Goal: Information Seeking & Learning: Find contact information

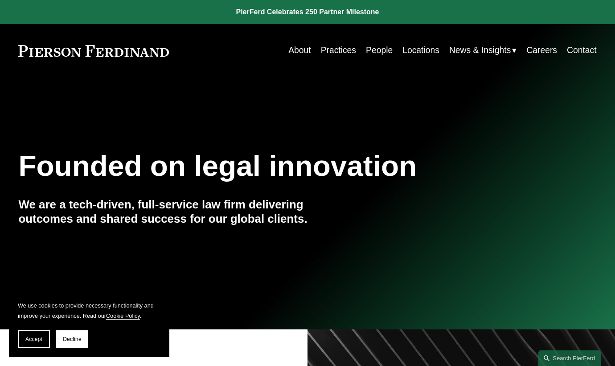
click at [366, 45] on link "People" at bounding box center [379, 50] width 27 height 17
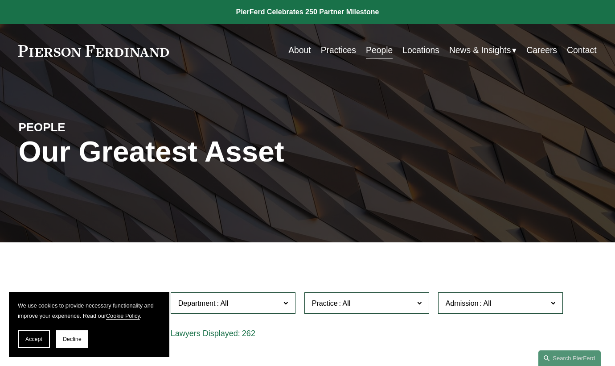
click at [377, 338] on div "Location All Atlanta Austin Bellevue Boston Charlotte Chicago Cincinnati Clevel…" at bounding box center [308, 318] width 550 height 61
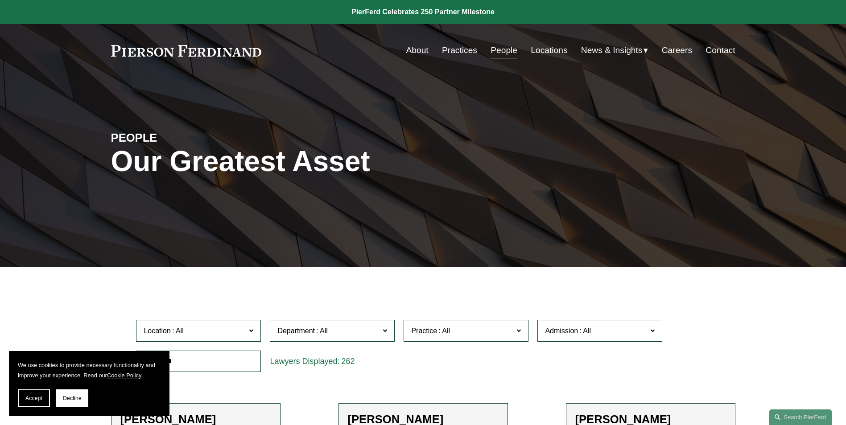
click at [200, 365] on input "text" at bounding box center [198, 362] width 125 height 22
click at [259, 365] on input "text" at bounding box center [198, 362] width 125 height 22
click at [240, 365] on input "text" at bounding box center [198, 362] width 125 height 22
type input "********"
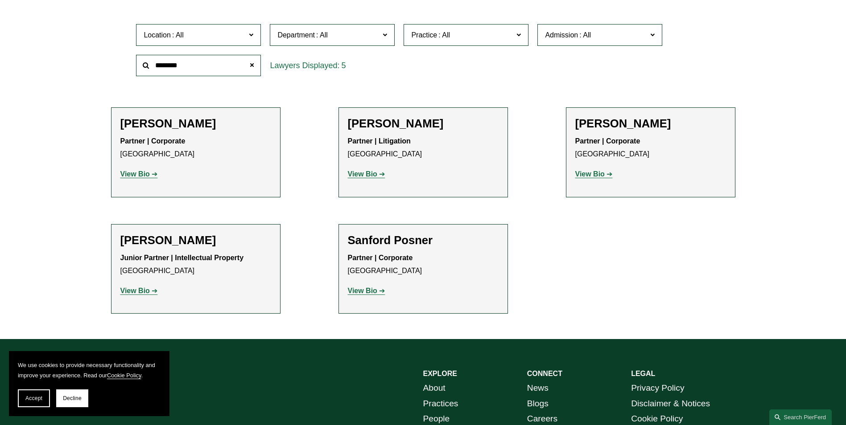
scroll to position [297, 0]
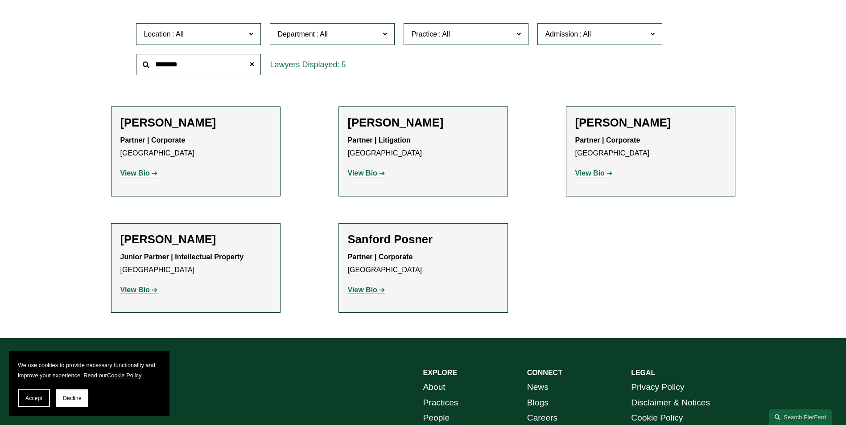
click at [365, 174] on strong "View Bio" at bounding box center [362, 173] width 29 height 8
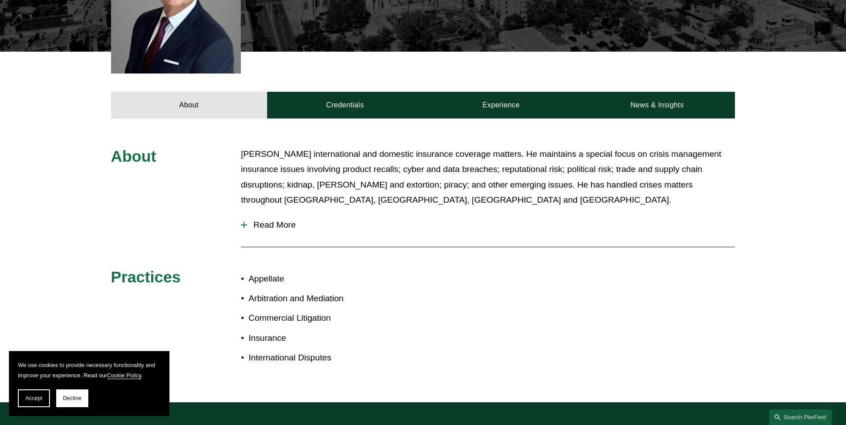
scroll to position [325, 0]
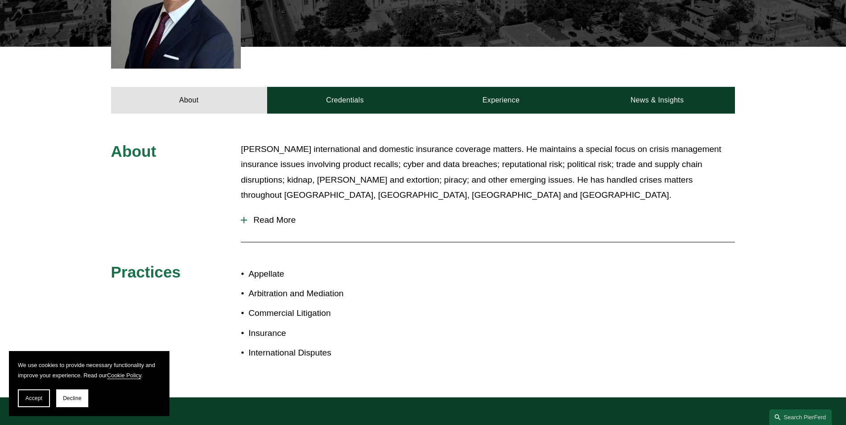
click at [297, 215] on span "Read More" at bounding box center [491, 220] width 488 height 10
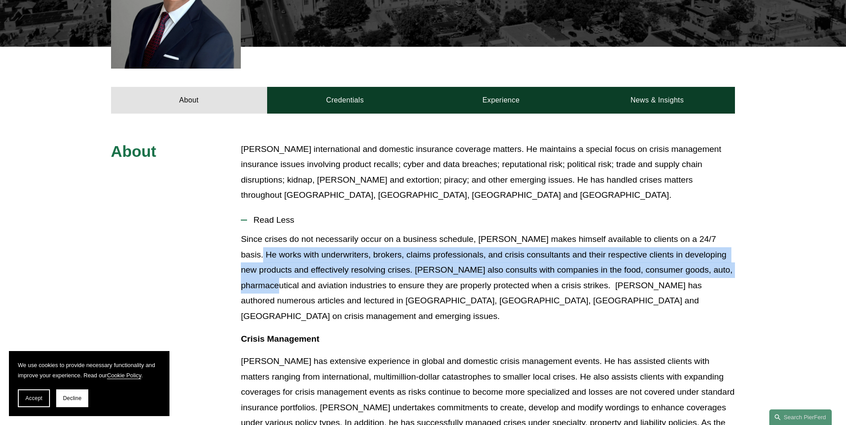
drag, startPoint x: 841, startPoint y: 224, endPoint x: 839, endPoint y: 251, distance: 27.7
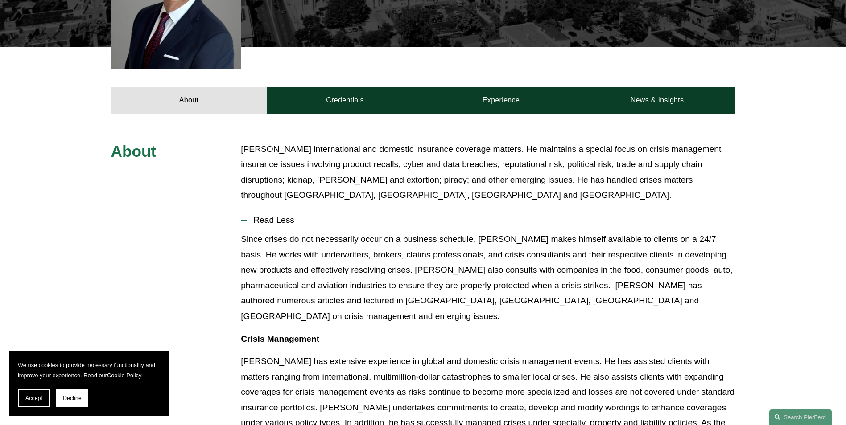
drag, startPoint x: 839, startPoint y: 251, endPoint x: 831, endPoint y: 137, distance: 114.9
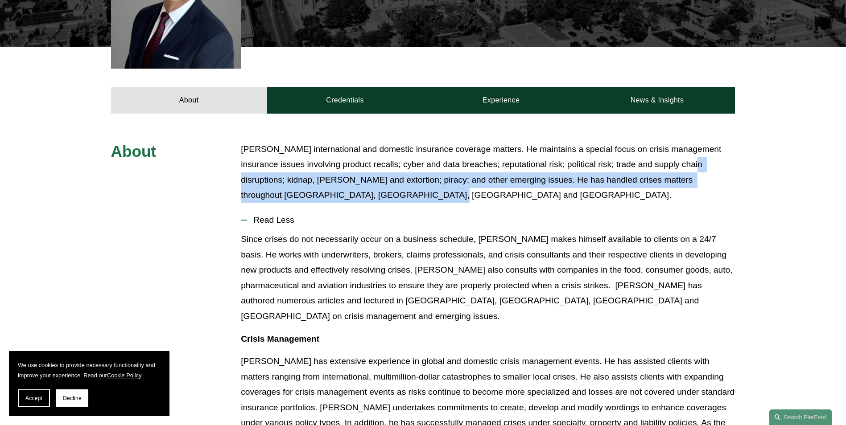
drag, startPoint x: 835, startPoint y: 166, endPoint x: 835, endPoint y: 181, distance: 14.7
drag, startPoint x: 835, startPoint y: 181, endPoint x: 771, endPoint y: 118, distance: 89.2
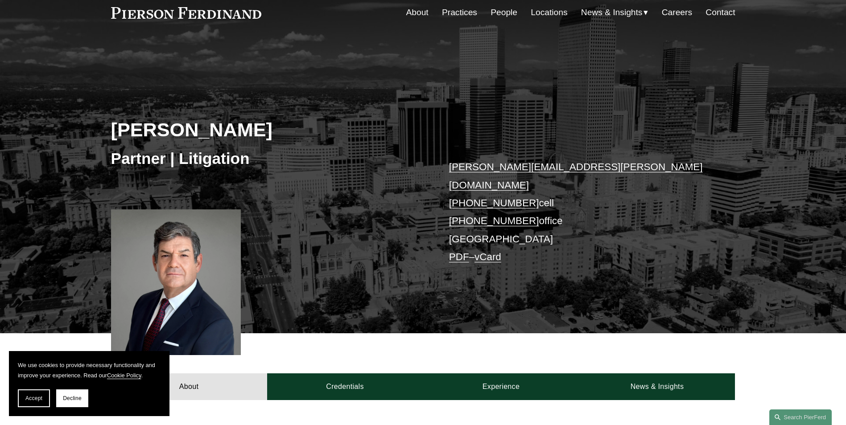
scroll to position [35, 0]
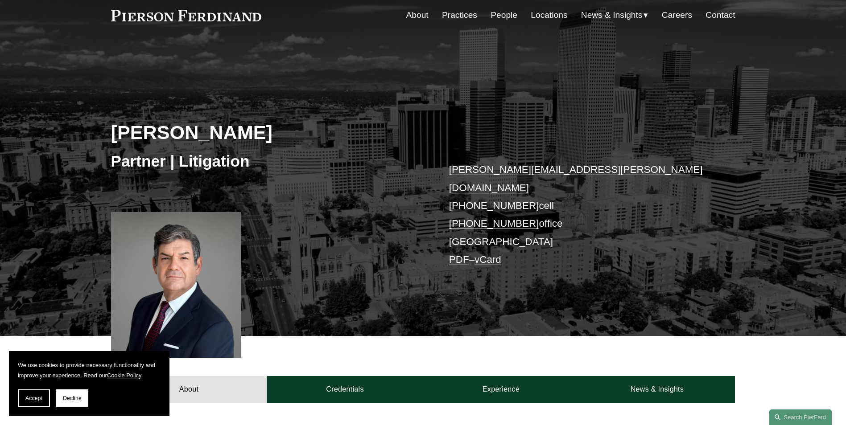
click at [531, 16] on link "Locations" at bounding box center [549, 15] width 37 height 17
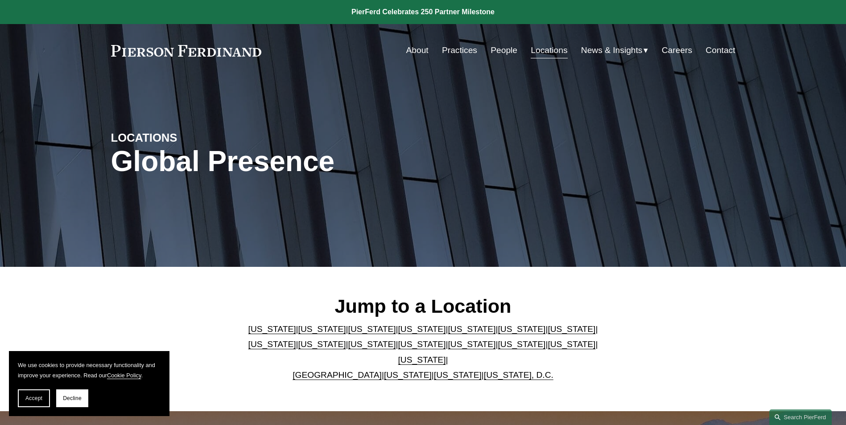
click at [362, 334] on link "[US_STATE]" at bounding box center [372, 329] width 48 height 9
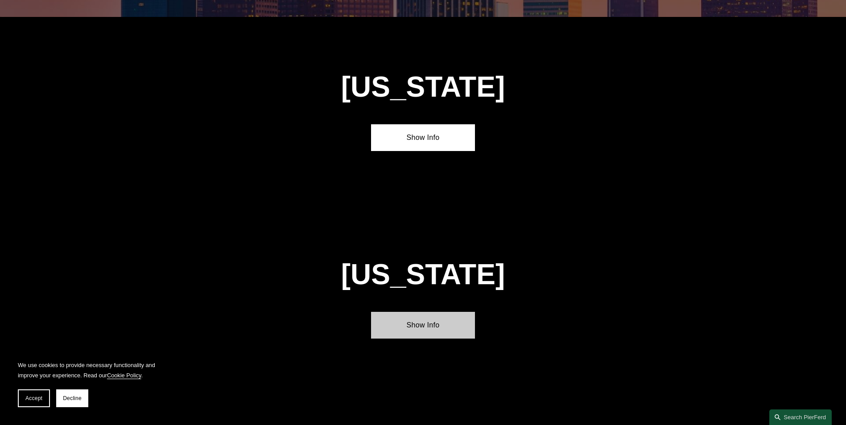
scroll to position [783, 0]
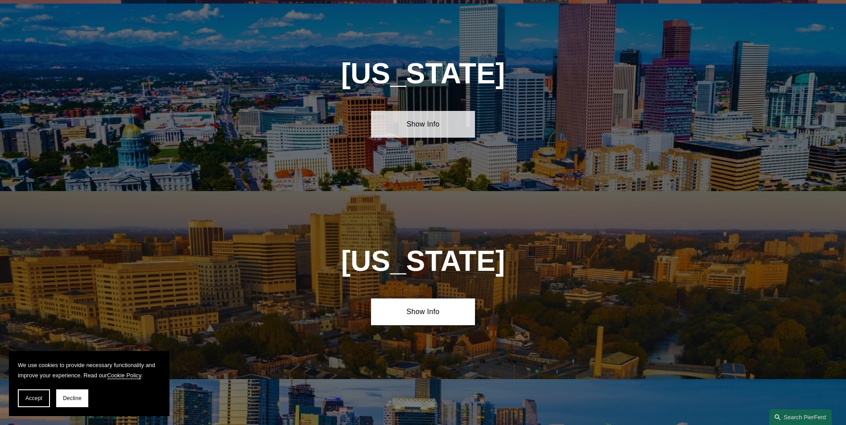
click at [437, 123] on link "Show Info" at bounding box center [423, 124] width 104 height 27
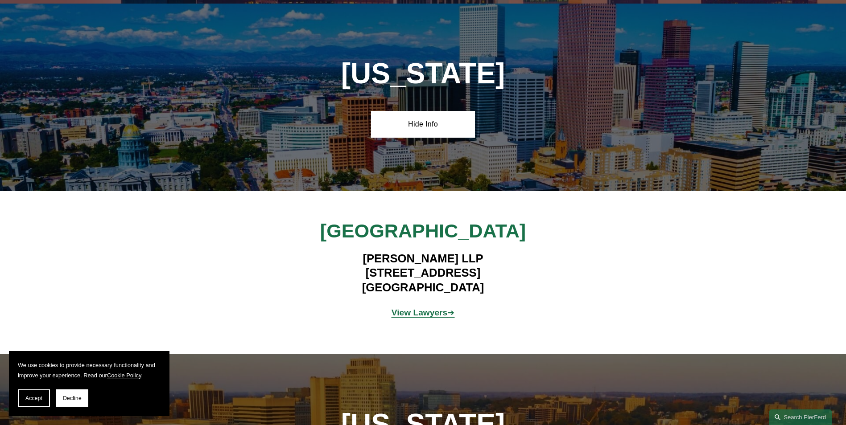
click at [447, 308] on span "View Lawyers ➔" at bounding box center [422, 312] width 63 height 9
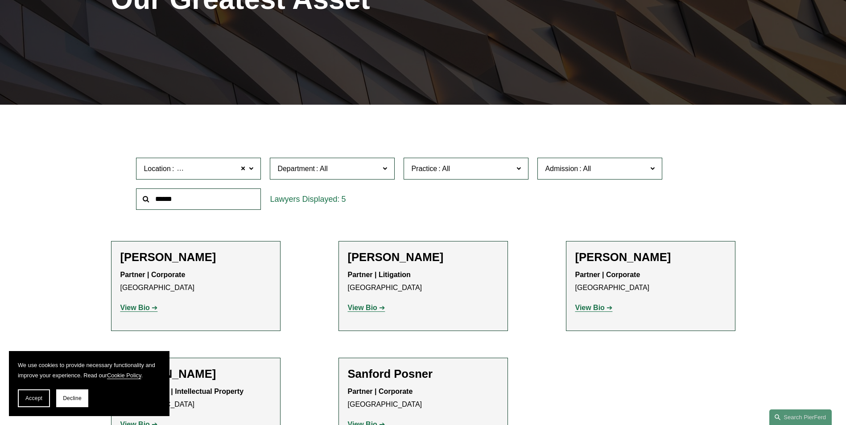
scroll to position [223, 0]
